Goal: Task Accomplishment & Management: Manage account settings

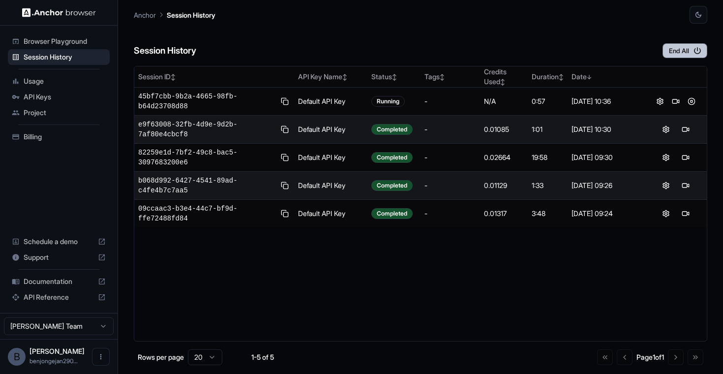
click at [672, 50] on button "End All" at bounding box center [685, 50] width 45 height 15
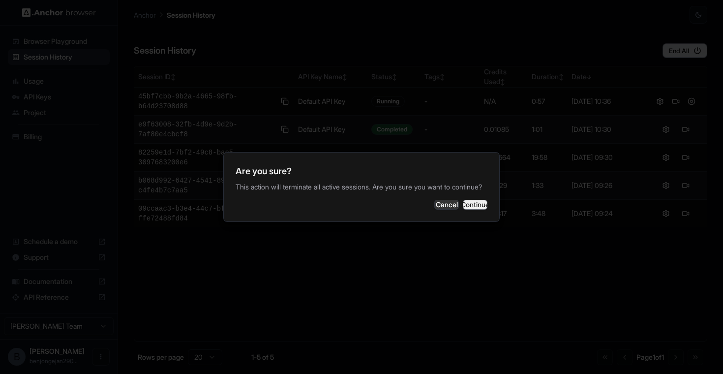
click at [481, 209] on button "Continue" at bounding box center [475, 205] width 25 height 10
